Goal: Task Accomplishment & Management: Manage account settings

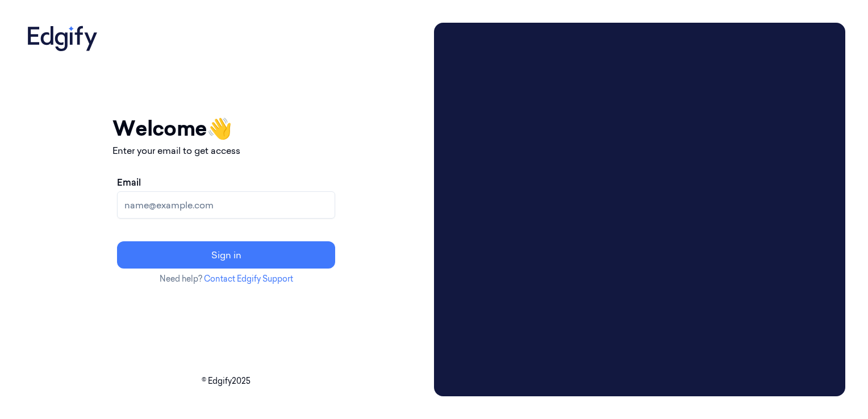
click at [176, 207] on input "Email" at bounding box center [226, 204] width 218 height 27
paste input "[PERSON_NAME][EMAIL_ADDRESS][DOMAIN_NAME]"
click at [264, 255] on button "Sign in" at bounding box center [226, 254] width 218 height 27
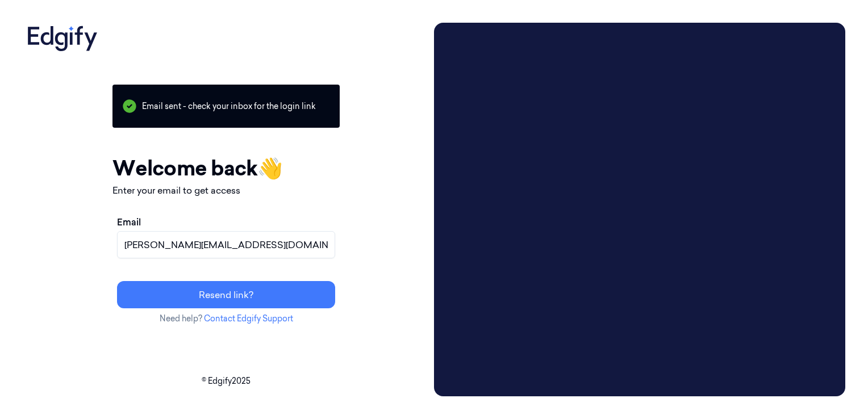
click at [269, 247] on input "varsha.g@indivillage.co" at bounding box center [226, 244] width 218 height 27
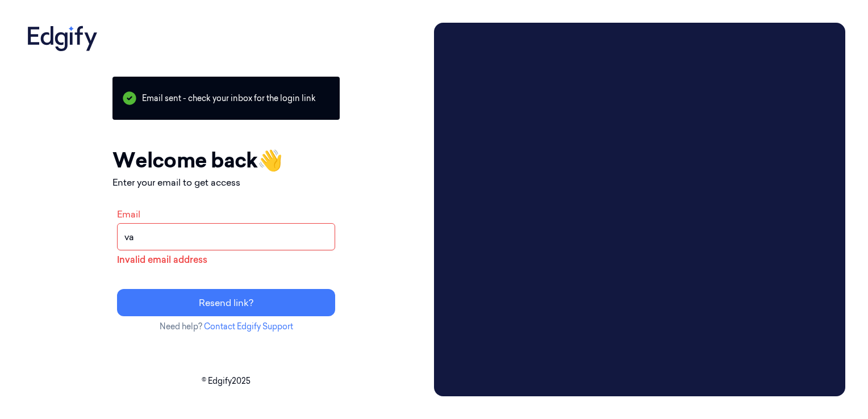
type input "v"
click at [228, 233] on input "Email" at bounding box center [226, 236] width 218 height 27
paste input "mohan.kune@indivillage.co Falguni ghosh"
type input "mohan.kune@indivillage.co"
click at [256, 275] on div "Email mohan.kune@indivillage.co Invalid email address Resend link?" at bounding box center [225, 262] width 227 height 118
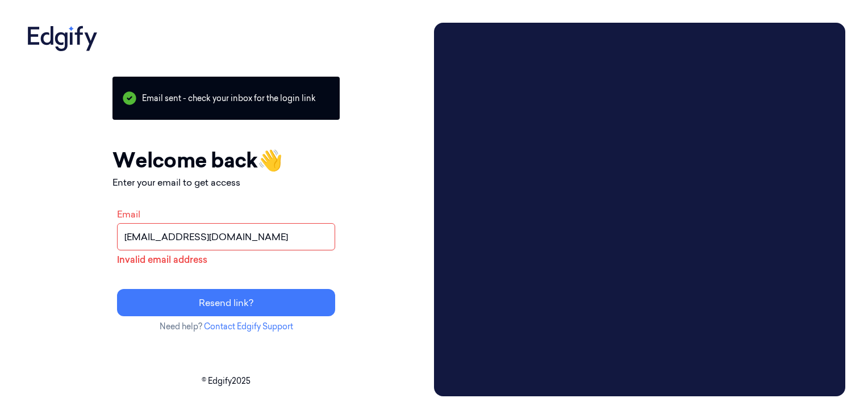
click at [79, 145] on div "Your session expired - please log in again Email sent - check your inbox for th…" at bounding box center [226, 210] width 407 height 374
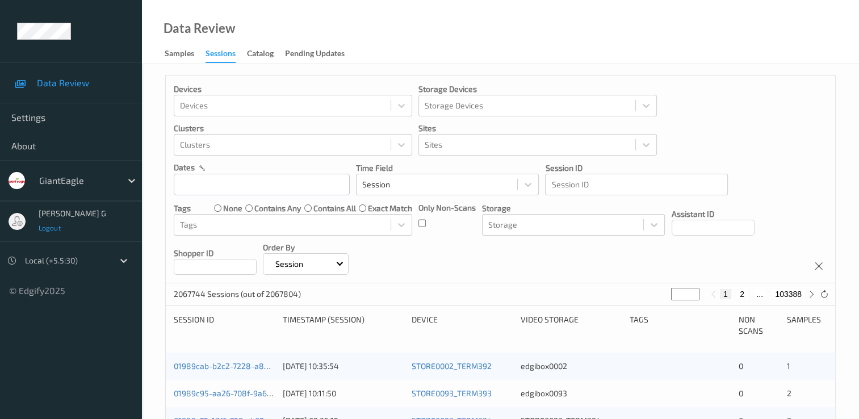
click at [52, 227] on span "Logout" at bounding box center [50, 228] width 23 height 8
